Goal: Browse casually: Explore the website without a specific task or goal

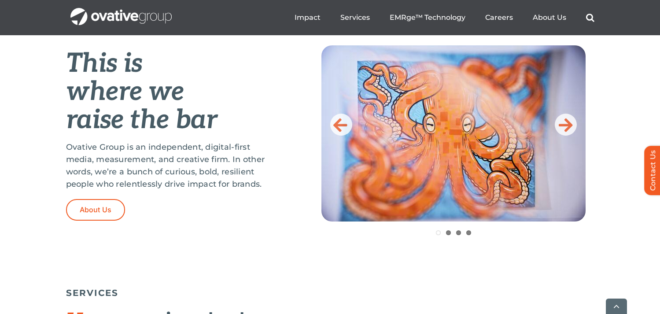
scroll to position [370, 0]
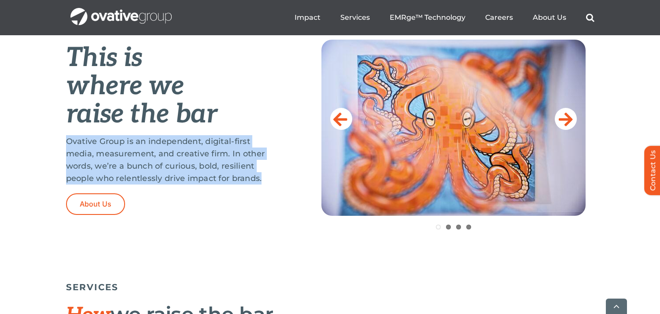
drag, startPoint x: 157, startPoint y: 134, endPoint x: 234, endPoint y: 190, distance: 95.2
click at [234, 190] on div "This is where we raise the bar Ovative Group is an independent, digital-first m…" at bounding box center [171, 127] width 211 height 175
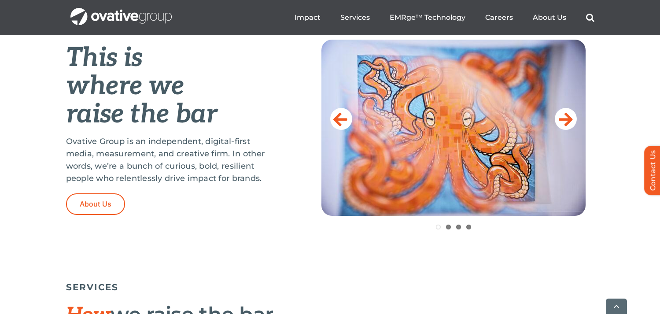
click at [248, 180] on p "Ovative Group is an independent, digital-first media, measurement, and creative…" at bounding box center [171, 159] width 211 height 49
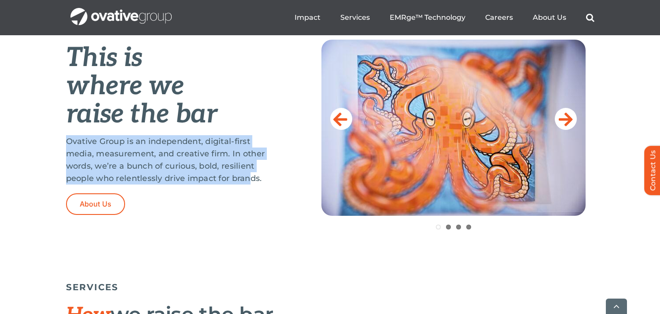
drag, startPoint x: 255, startPoint y: 176, endPoint x: 24, endPoint y: 133, distance: 234.8
click at [24, 133] on div "This is where we raise the bar Ovative Group is an independent, digital-first m…" at bounding box center [330, 151] width 660 height 251
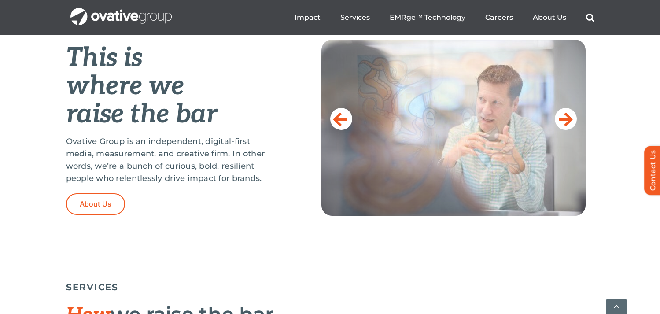
click at [37, 131] on div "This is where we raise the bar Ovative Group is an independent, digital-first m…" at bounding box center [330, 151] width 660 height 251
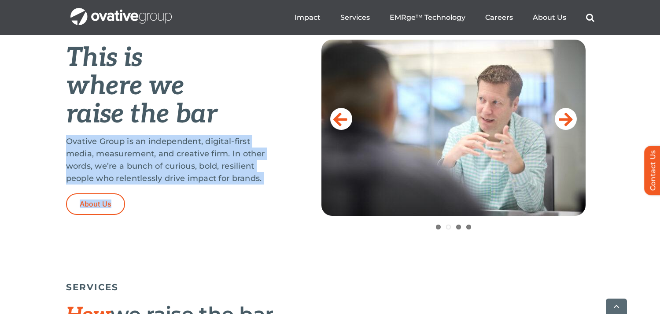
drag, startPoint x: 38, startPoint y: 131, endPoint x: 261, endPoint y: 194, distance: 231.6
click at [261, 194] on div "This is where we raise the bar Ovative Group is an independent, digital-first m…" at bounding box center [330, 151] width 660 height 251
click at [261, 191] on div "Ovative Group is an independent, digital-first media, measurement, and creative…" at bounding box center [171, 164] width 211 height 58
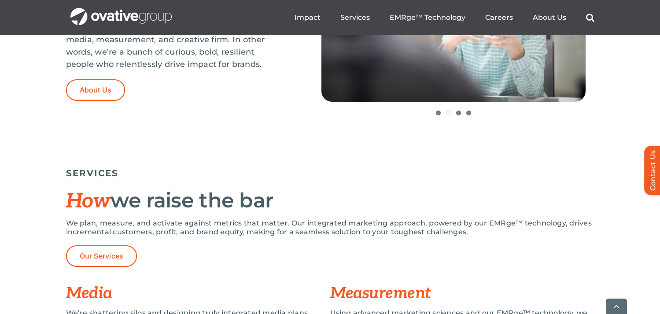
scroll to position [533, 0]
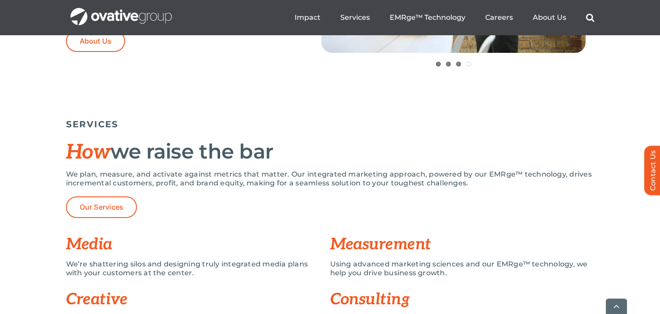
click at [470, 67] on ol "1 2 3 4" at bounding box center [454, 66] width 264 height 9
click at [458, 63] on link "3" at bounding box center [458, 64] width 5 height 5
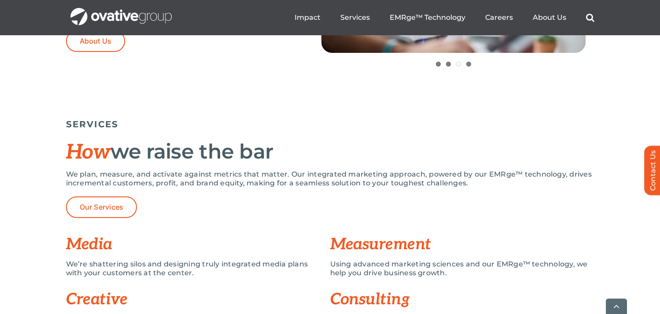
click at [447, 66] on li "2" at bounding box center [448, 64] width 5 height 5
click at [449, 64] on link "2" at bounding box center [448, 64] width 5 height 5
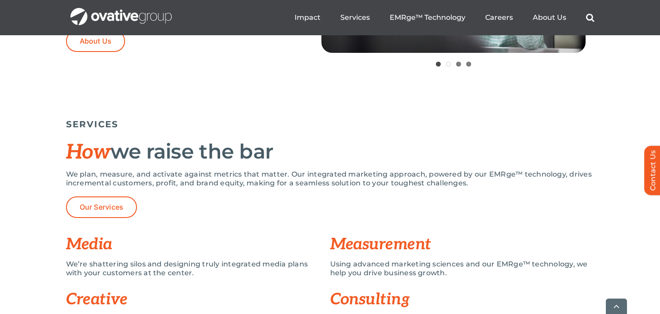
click at [436, 65] on link "1" at bounding box center [438, 64] width 5 height 5
